Goal: Find specific page/section: Find specific page/section

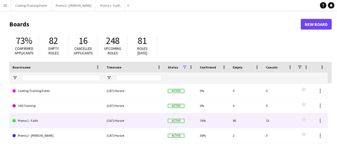
click at [33, 121] on link "Promo 1 - Faith" at bounding box center [57, 120] width 88 height 15
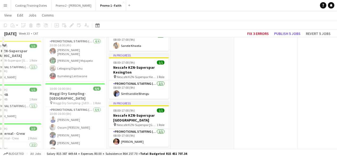
scroll to position [2390, 0]
